Goal: Transaction & Acquisition: Purchase product/service

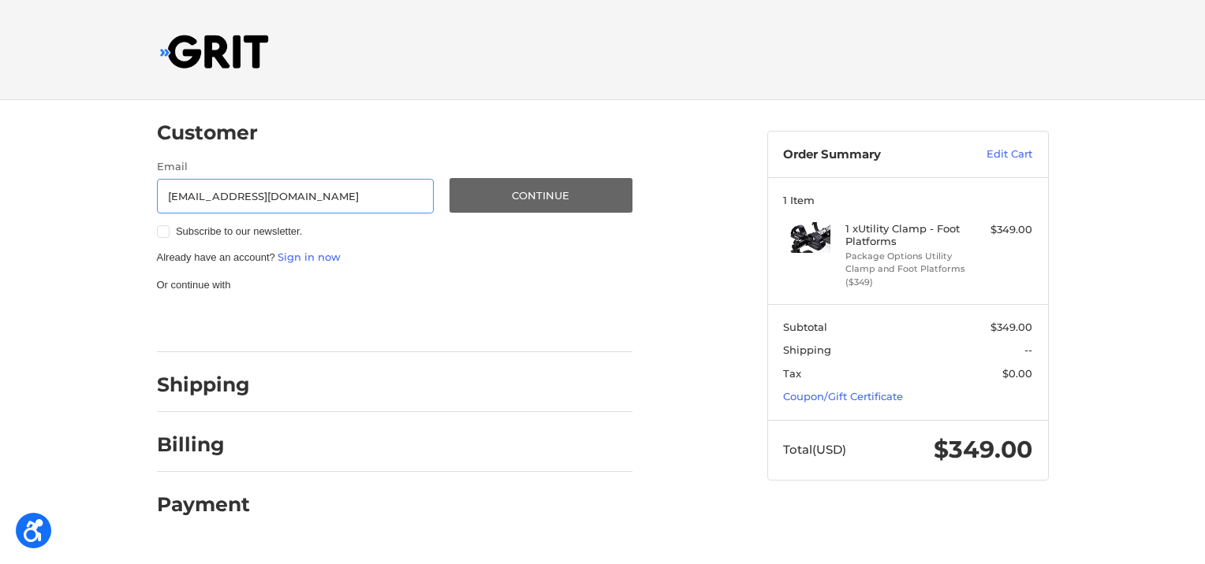
type input "[EMAIL_ADDRESS][DOMAIN_NAME]"
click at [542, 199] on button "Continue" at bounding box center [540, 195] width 183 height 35
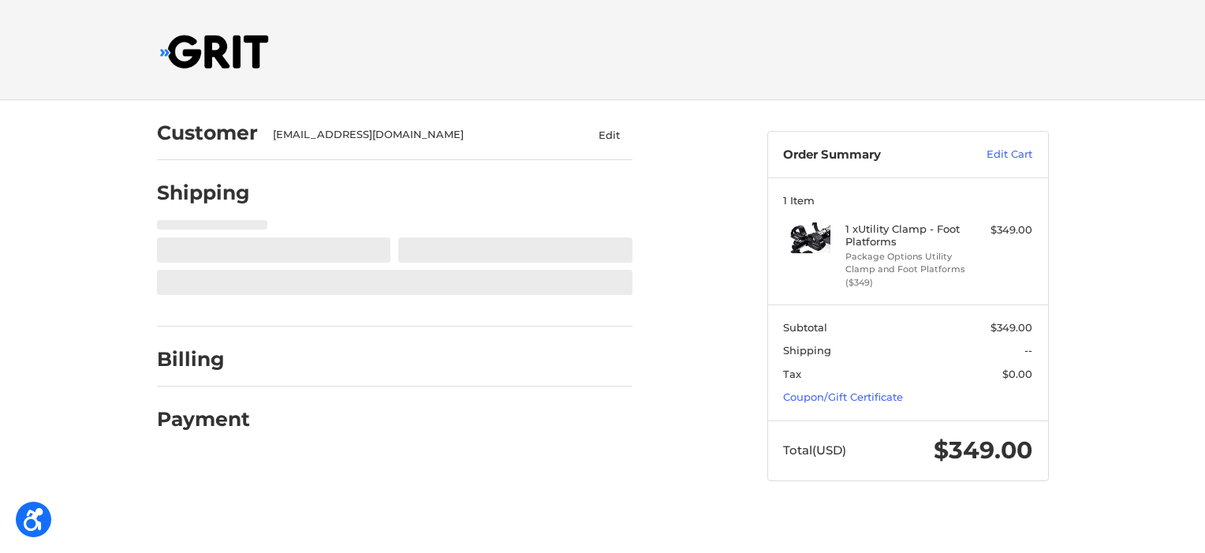
select select "US"
select select "FL"
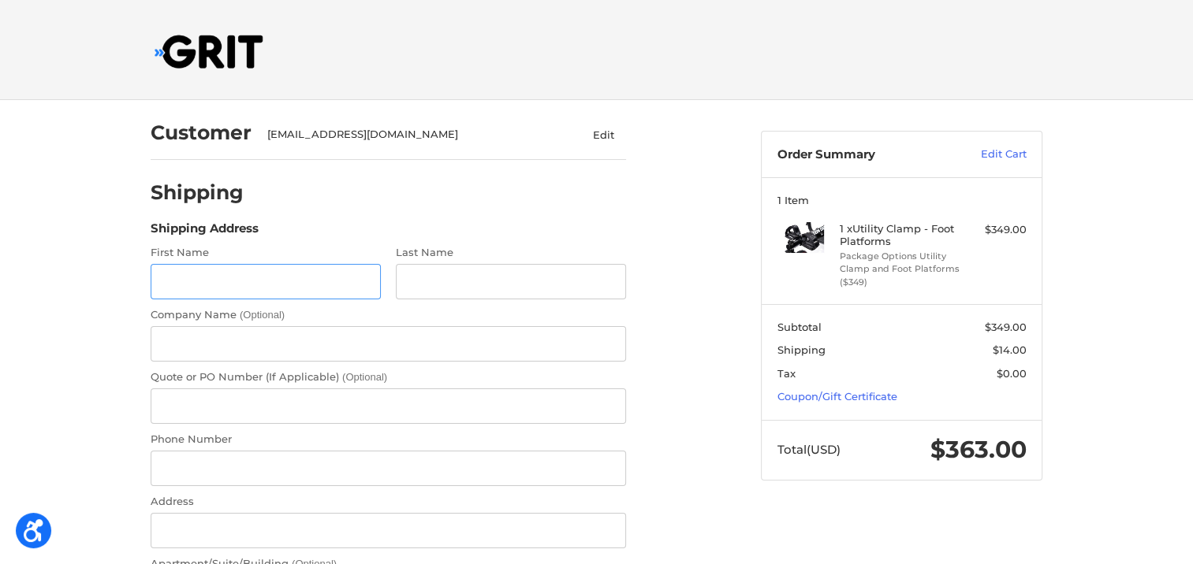
click at [351, 280] on input "First Name" at bounding box center [266, 281] width 230 height 35
type input "Alyssa"
type input "[PERSON_NAME]"
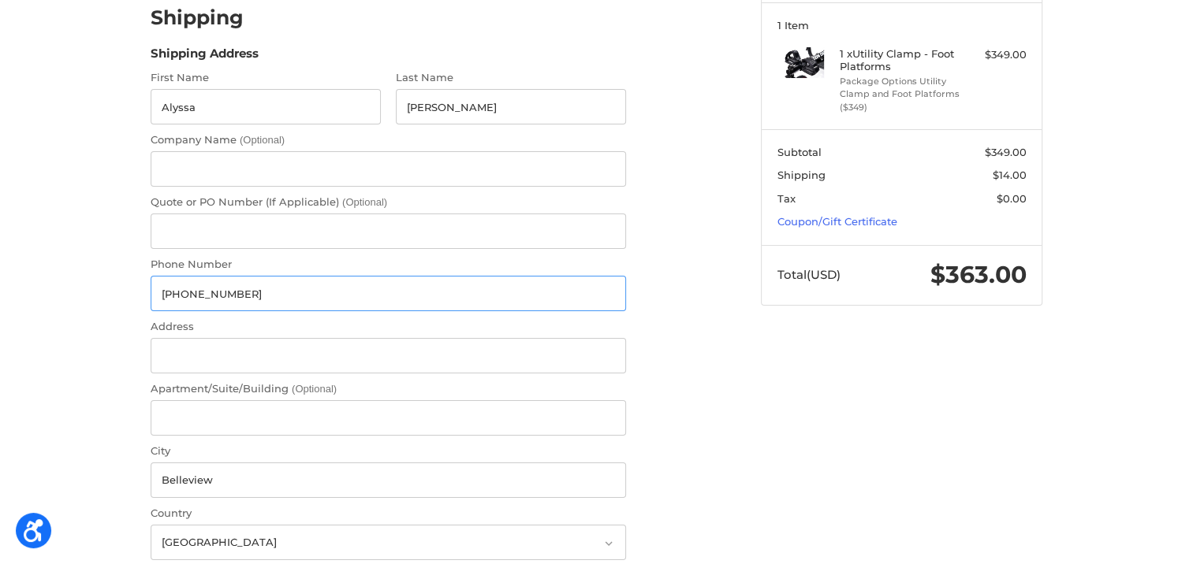
scroll to position [214, 0]
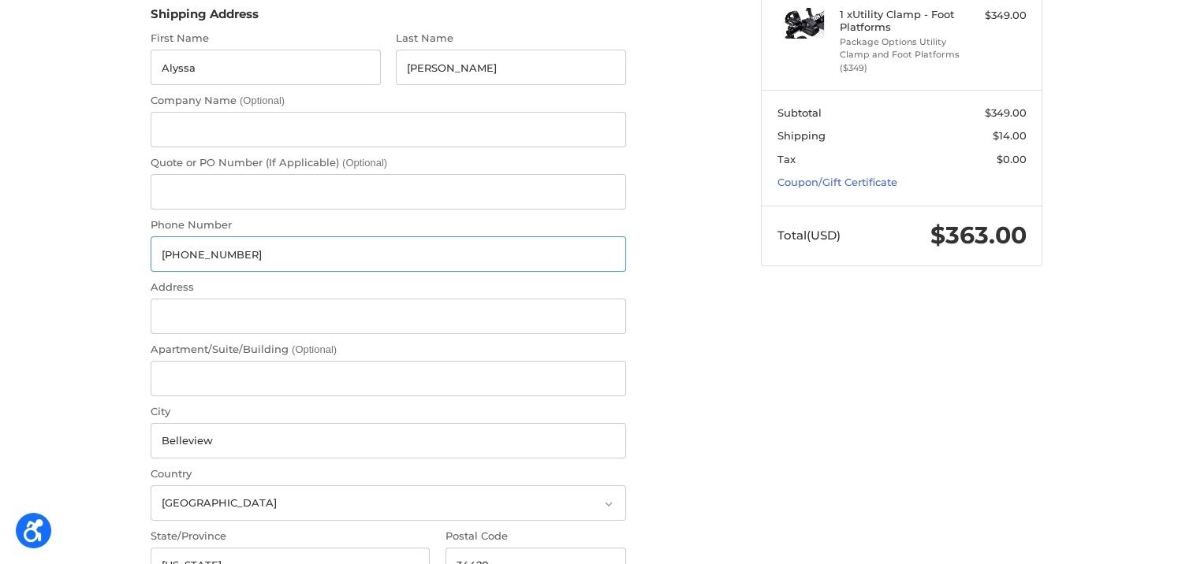
type input "[PHONE_NUMBER]"
click at [530, 316] on input "Address" at bounding box center [388, 316] width 475 height 35
type input "7474 SE 107th PL"
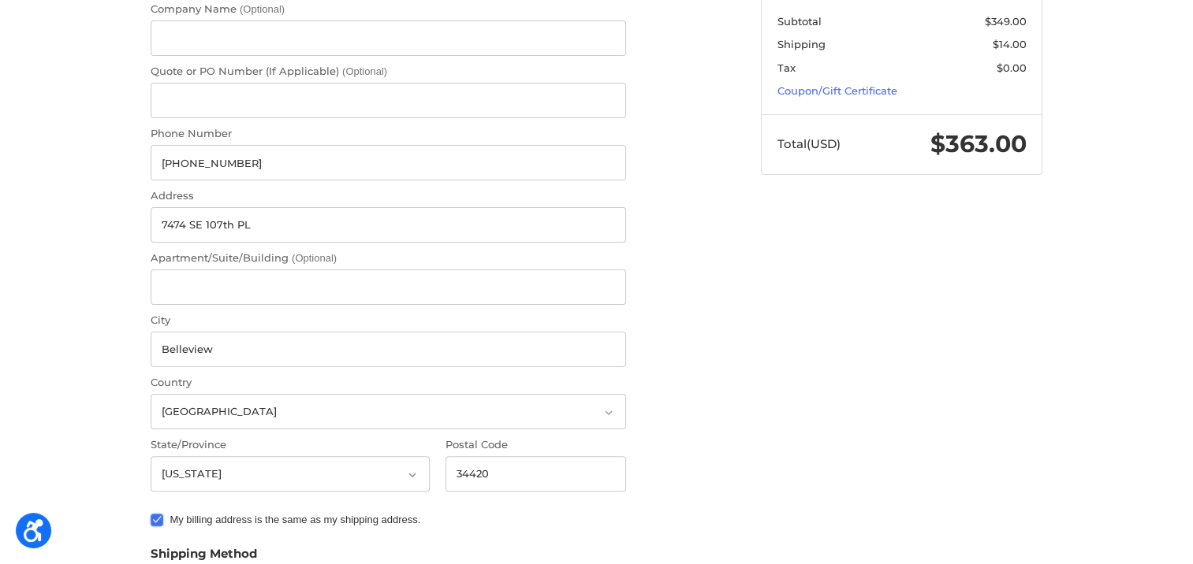
scroll to position [536, 0]
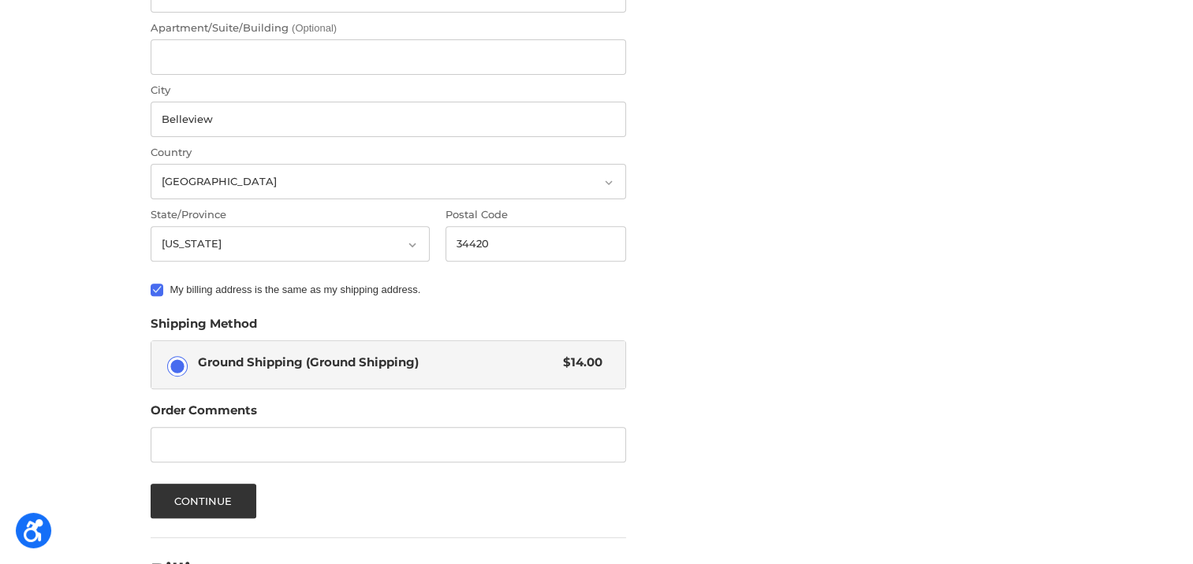
click at [862, 404] on div "Customer [EMAIL_ADDRESS][DOMAIN_NAME] Edit Shipping Shipping Address First Name…" at bounding box center [597, 119] width 946 height 1110
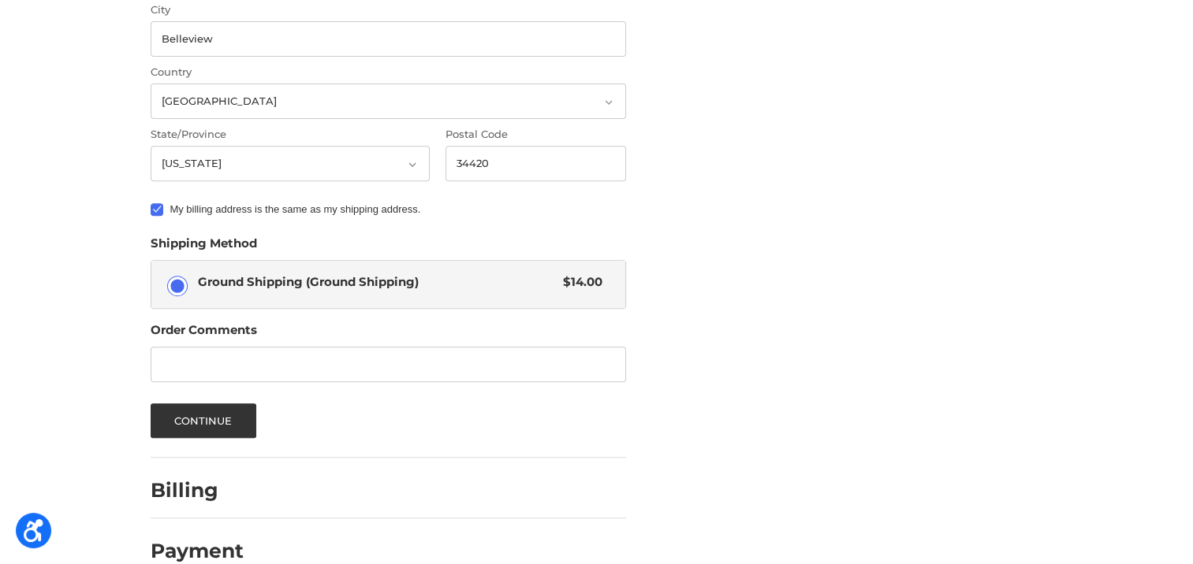
scroll to position [643, 0]
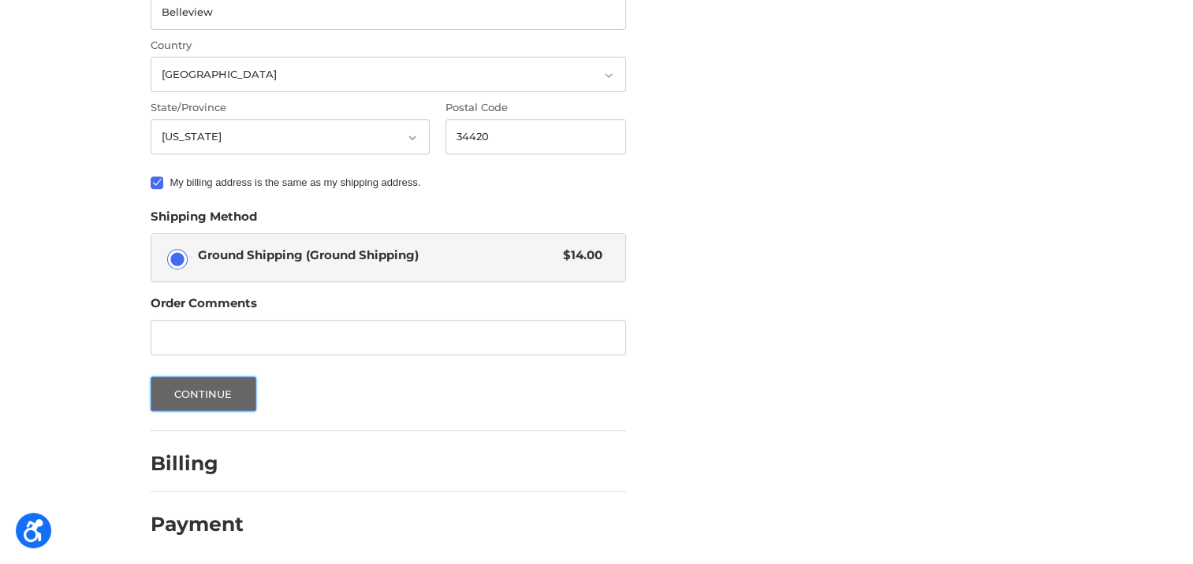
click at [218, 397] on button "Continue" at bounding box center [204, 394] width 106 height 35
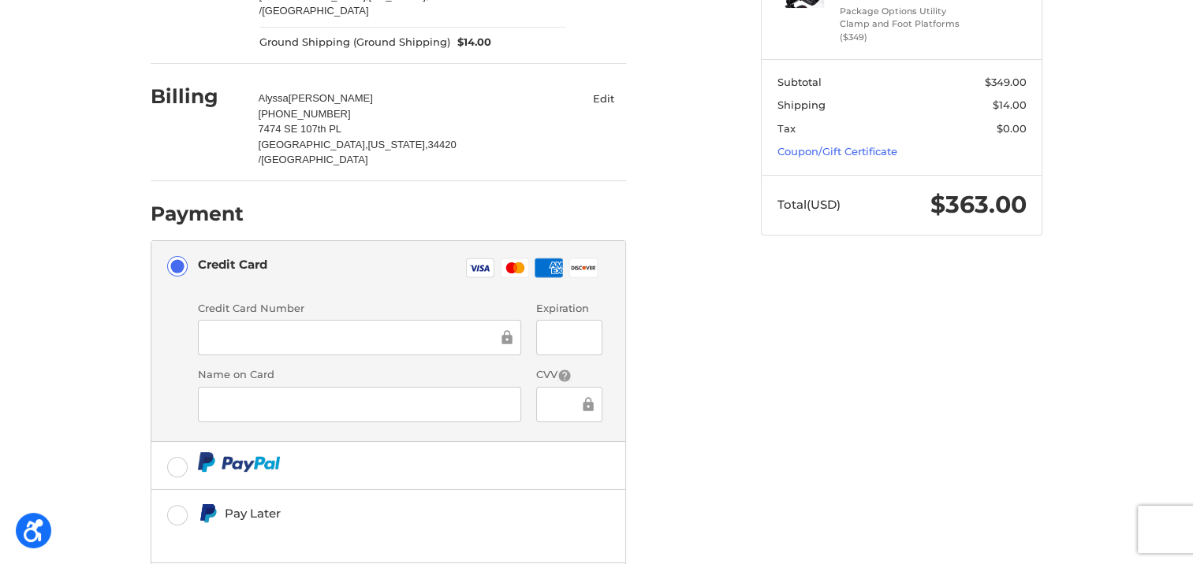
scroll to position [237, 0]
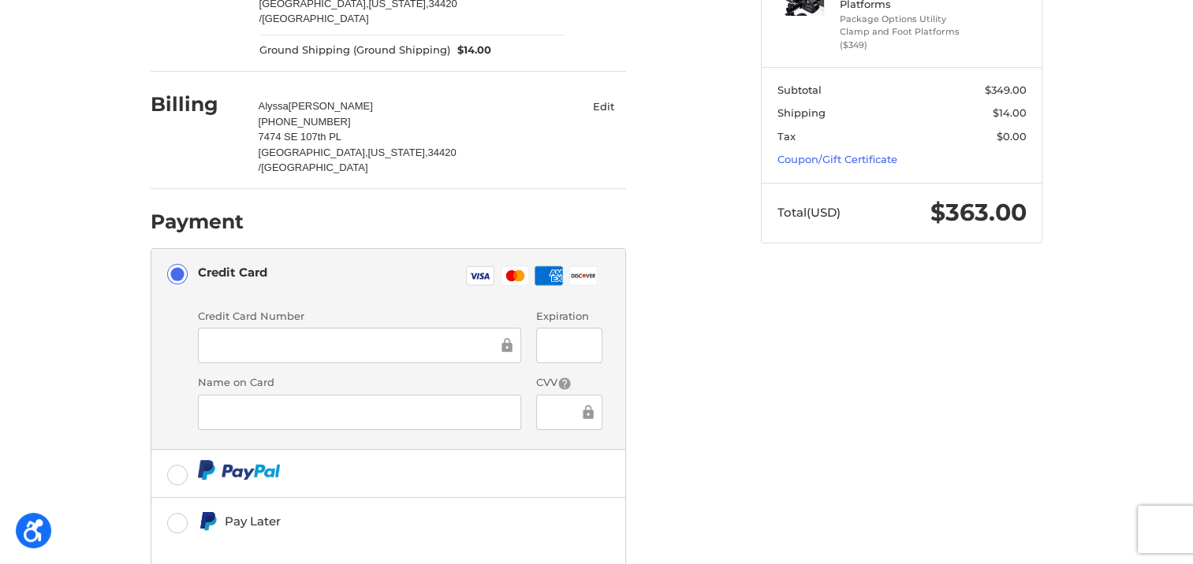
click at [665, 164] on ol "Customer [EMAIL_ADDRESS][DOMAIN_NAME] Edit Shipping [PERSON_NAME] [PHONE_NUMBER…" at bounding box center [419, 272] width 537 height 819
